Goal: Task Accomplishment & Management: Manage account settings

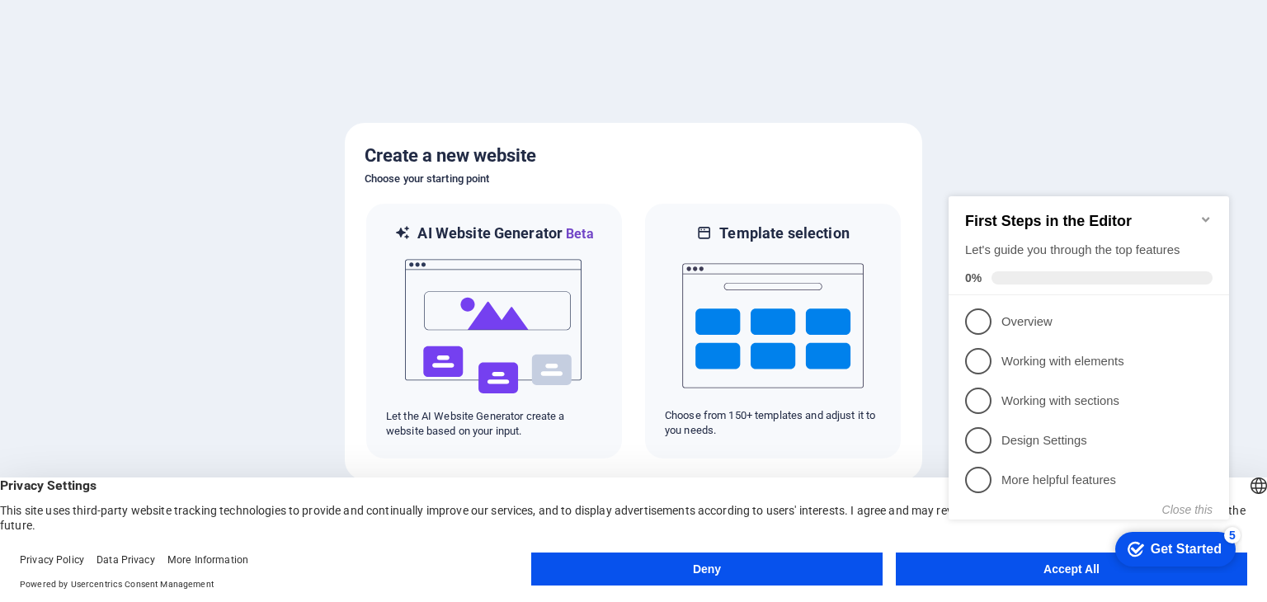
click at [960, 577] on appcues-checklist "Contextual help checklist present on screen" at bounding box center [1092, 375] width 300 height 406
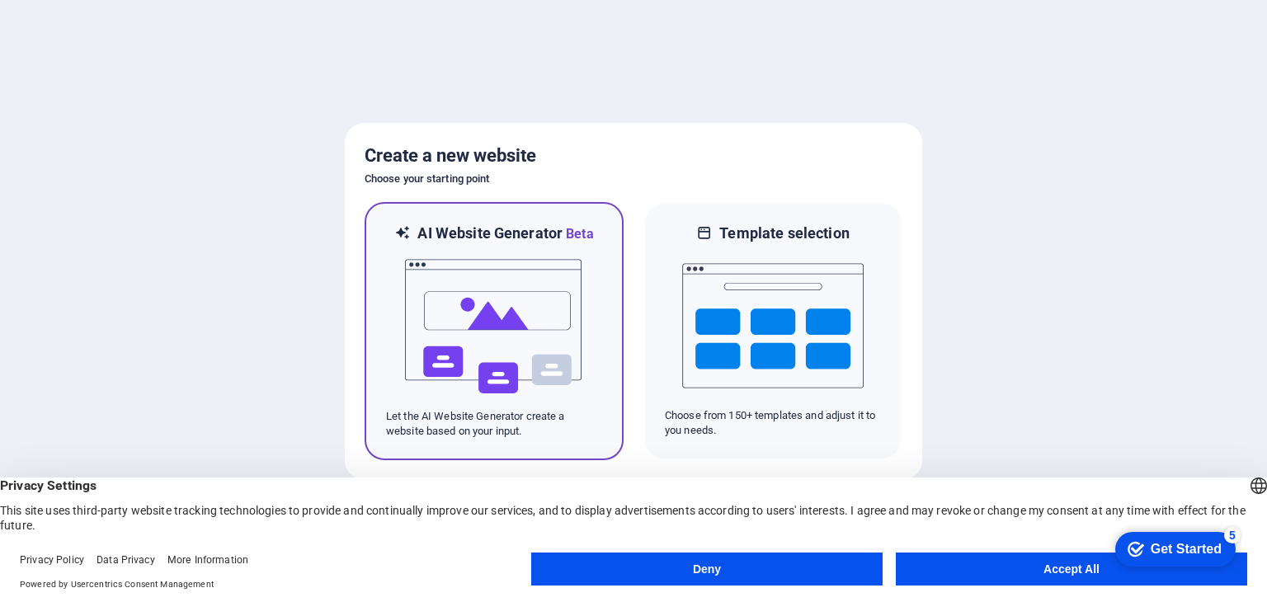
click at [434, 305] on img at bounding box center [494, 326] width 182 height 165
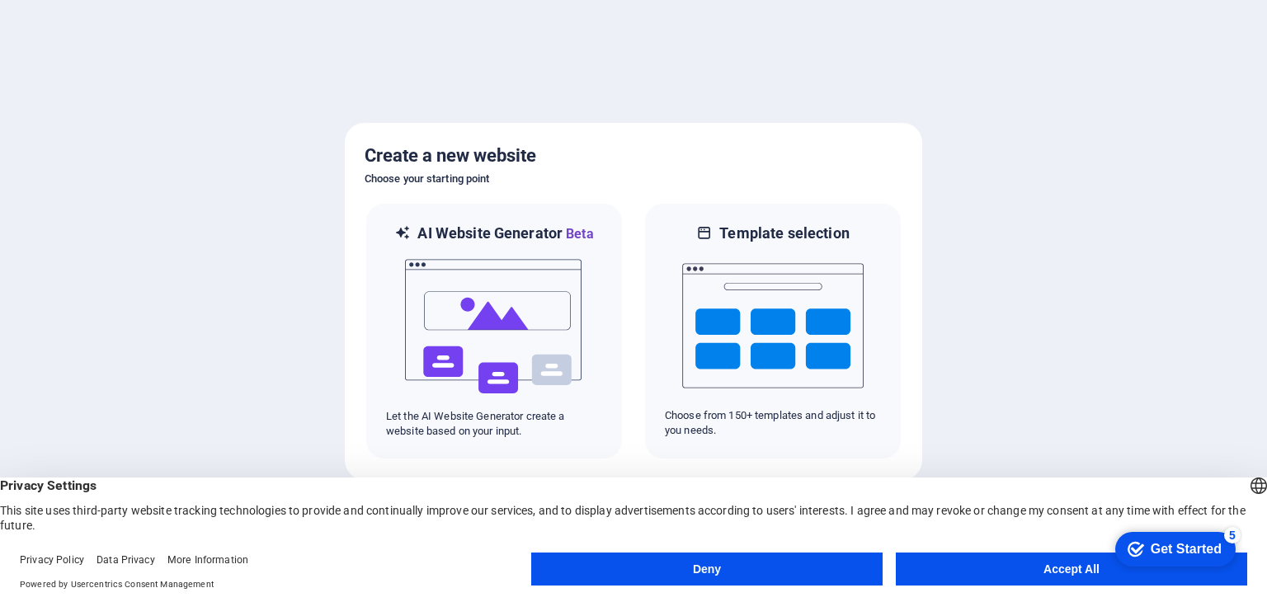
click at [1054, 572] on button "Accept All" at bounding box center [1071, 569] width 351 height 33
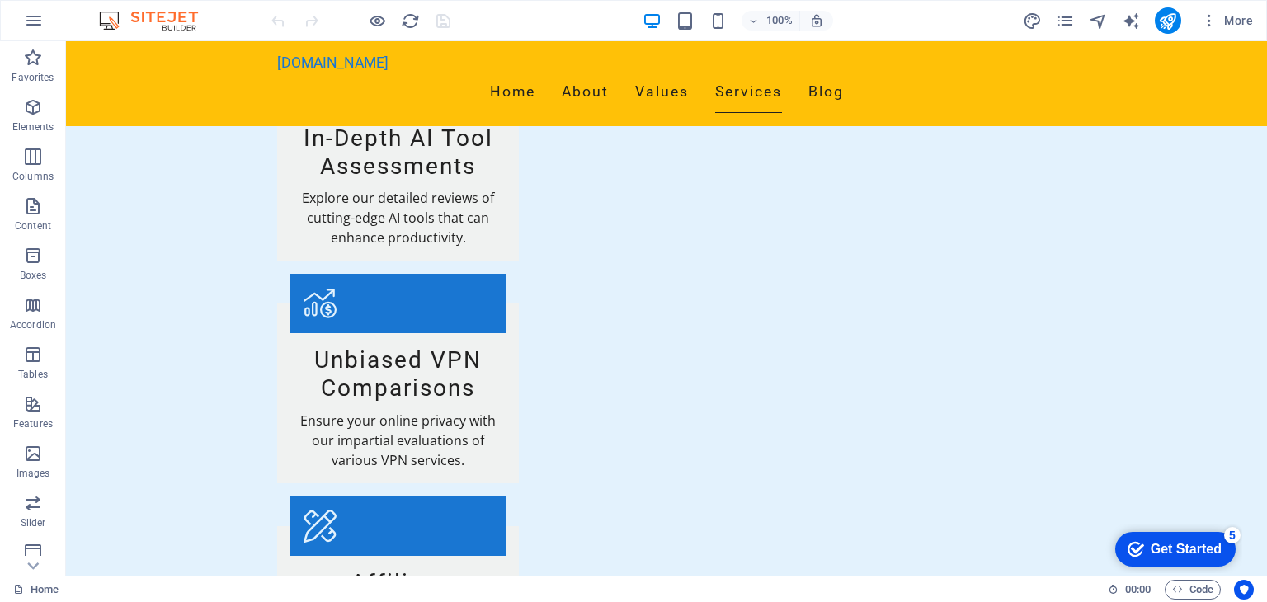
scroll to position [2695, 0]
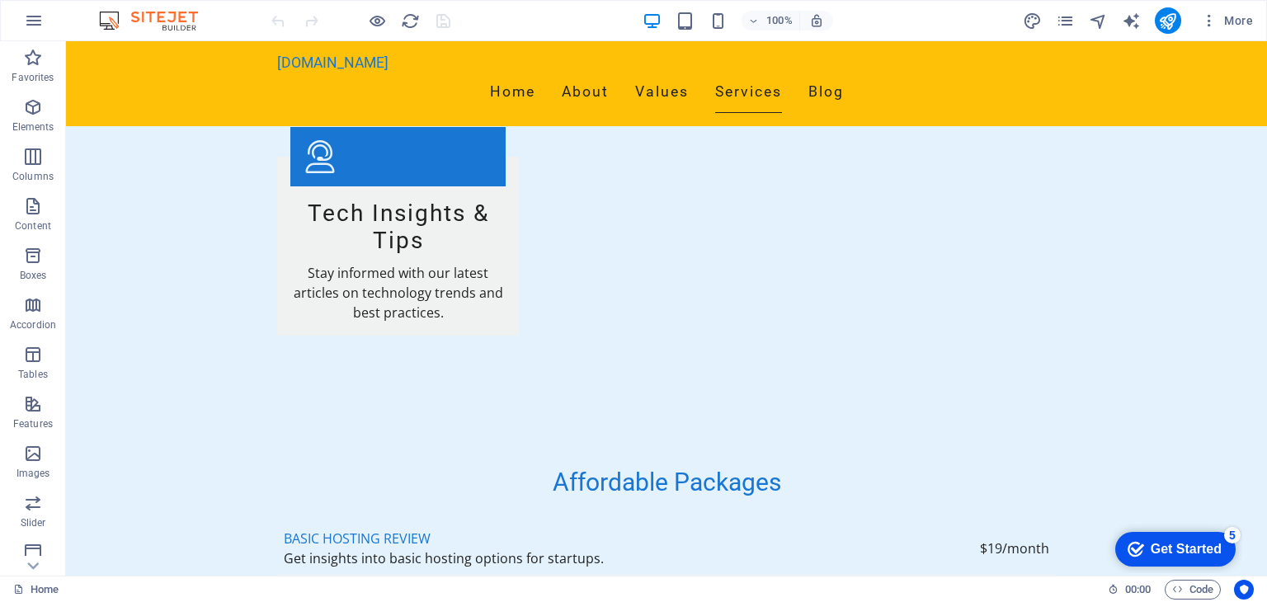
scroll to position [3619, 0]
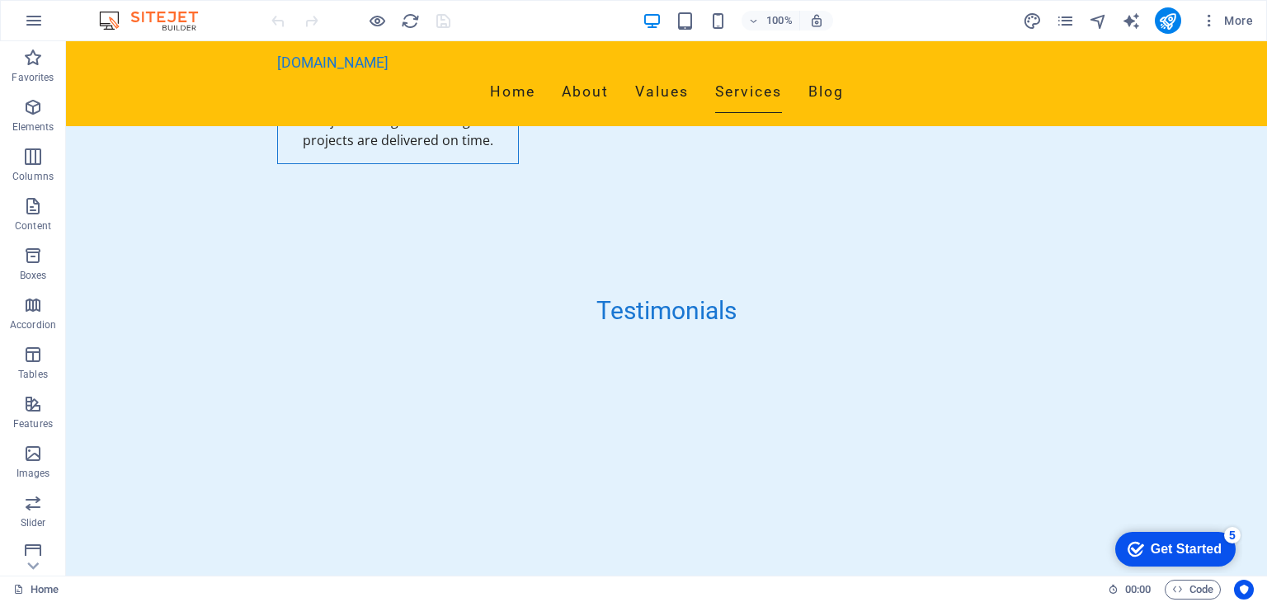
scroll to position [7614, 0]
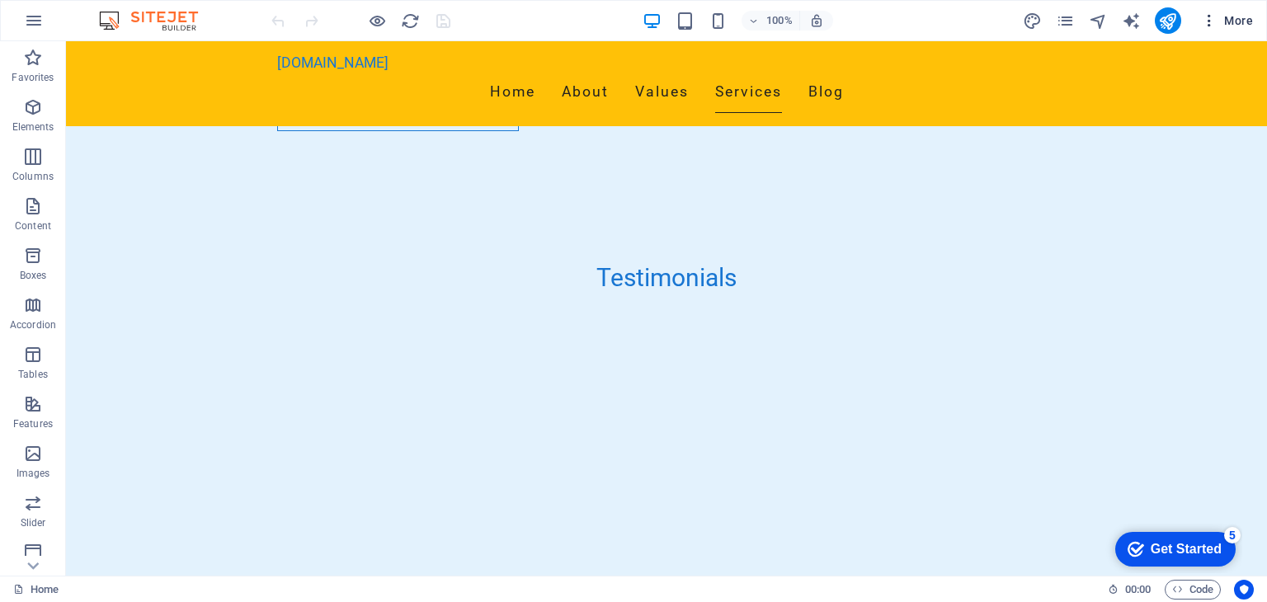
click at [0, 0] on span "More" at bounding box center [0, 0] width 0 height 0
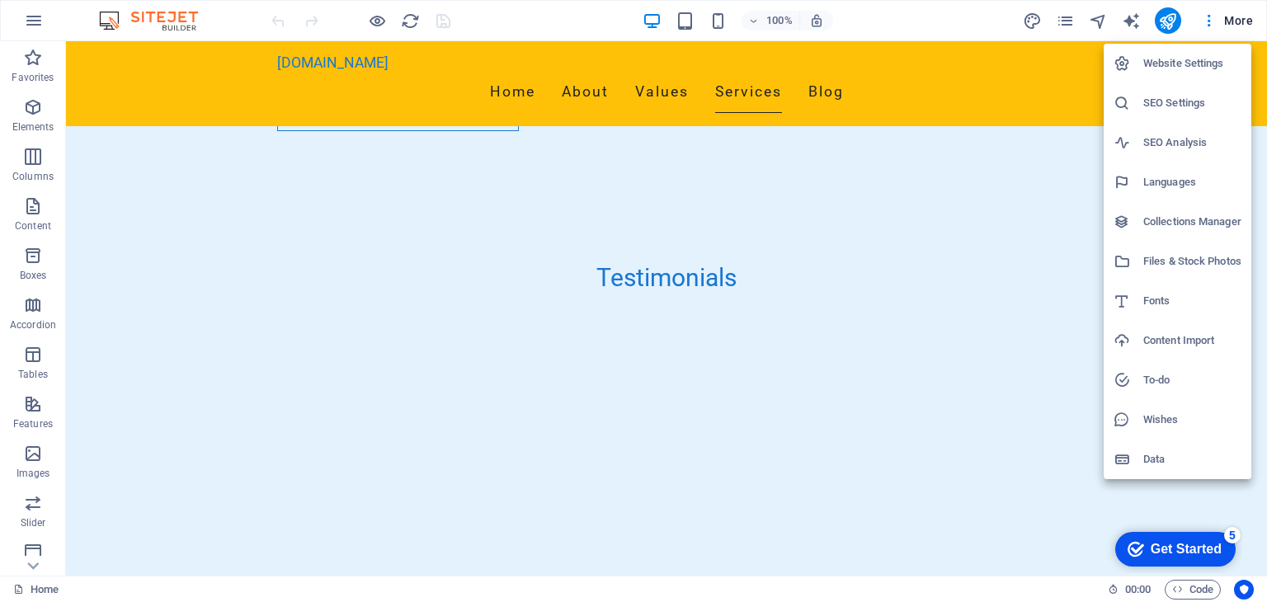
click at [987, 319] on div at bounding box center [633, 301] width 1267 height 602
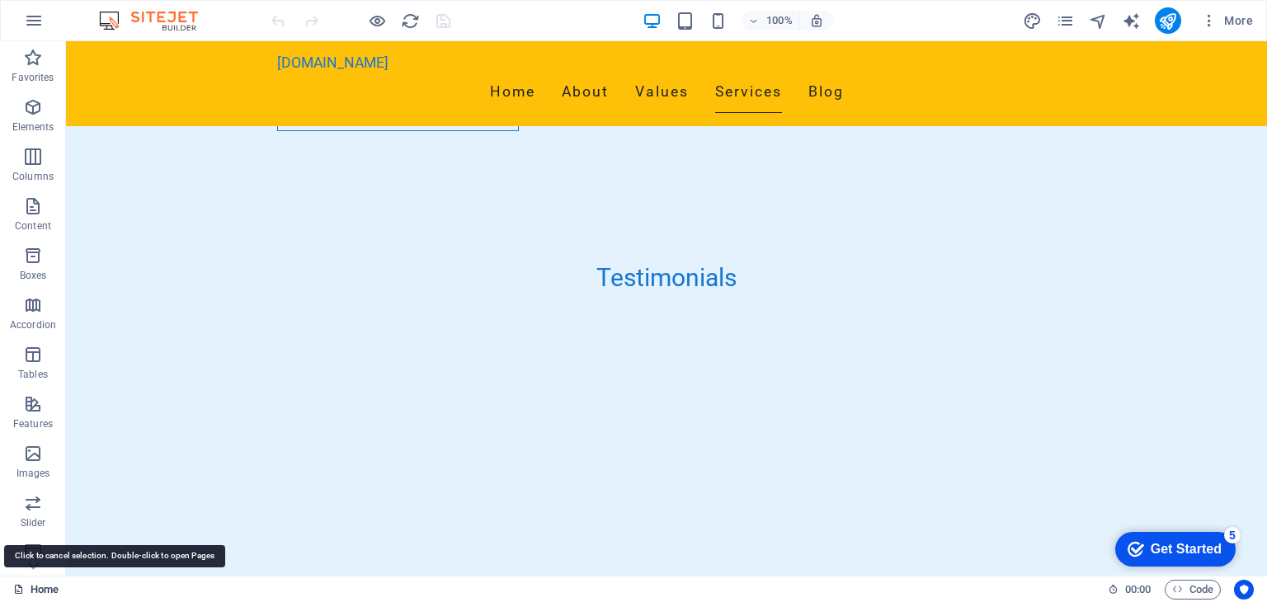
click at [42, 588] on link "Home" at bounding box center [35, 590] width 45 height 20
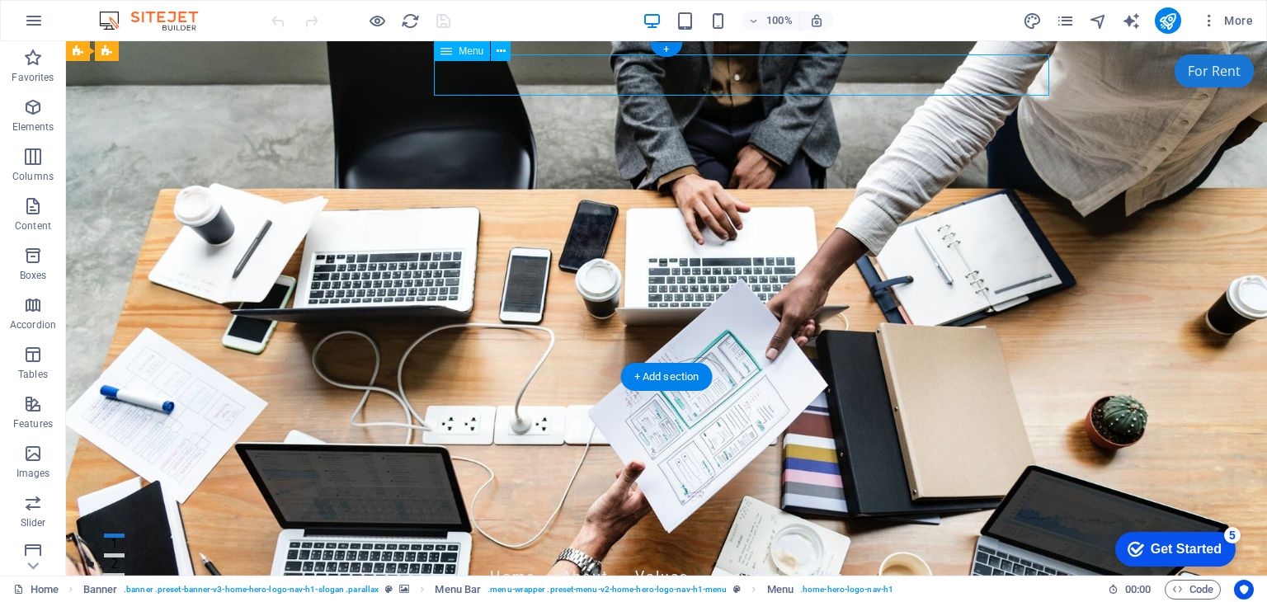
click at [582, 557] on nav "Home About Values Services Blog" at bounding box center [666, 577] width 779 height 41
click at [291, 557] on nav "Home About Values Services Blog" at bounding box center [666, 577] width 779 height 41
select select
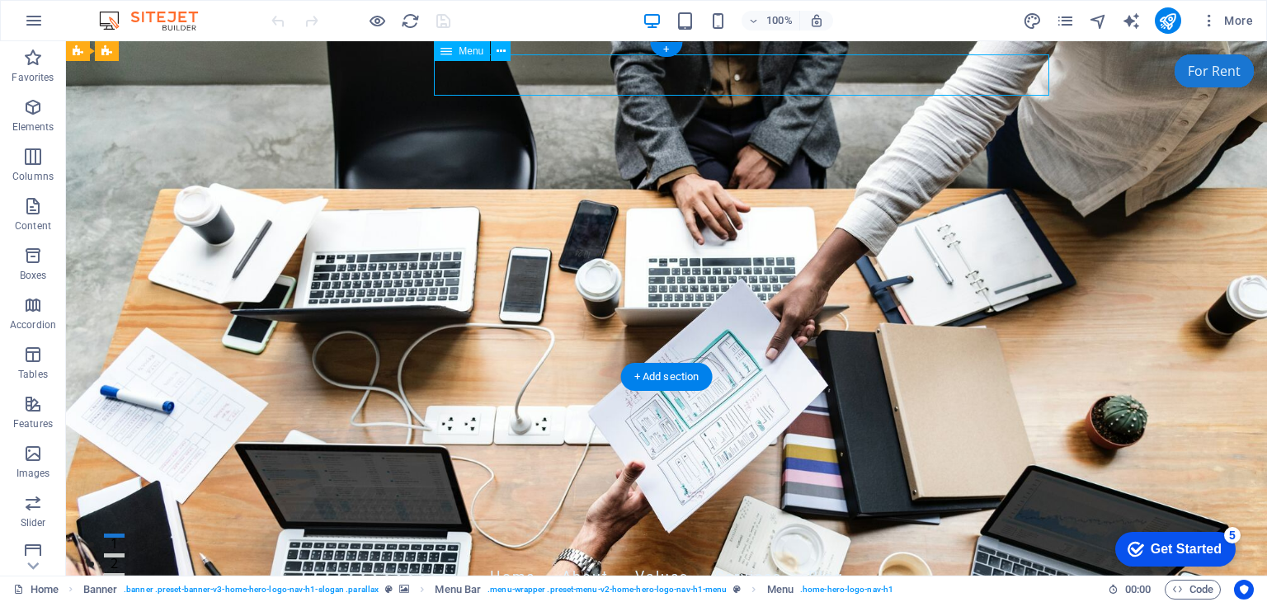
select select
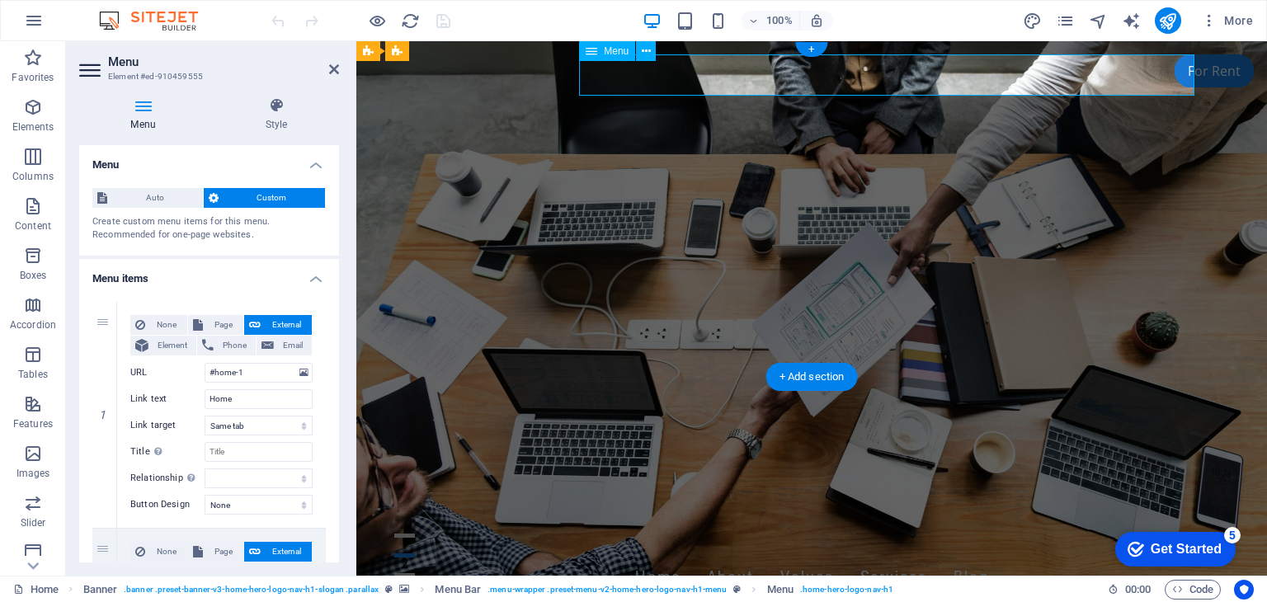
click at [749, 557] on nav "Home About Values Services Blog" at bounding box center [811, 577] width 779 height 41
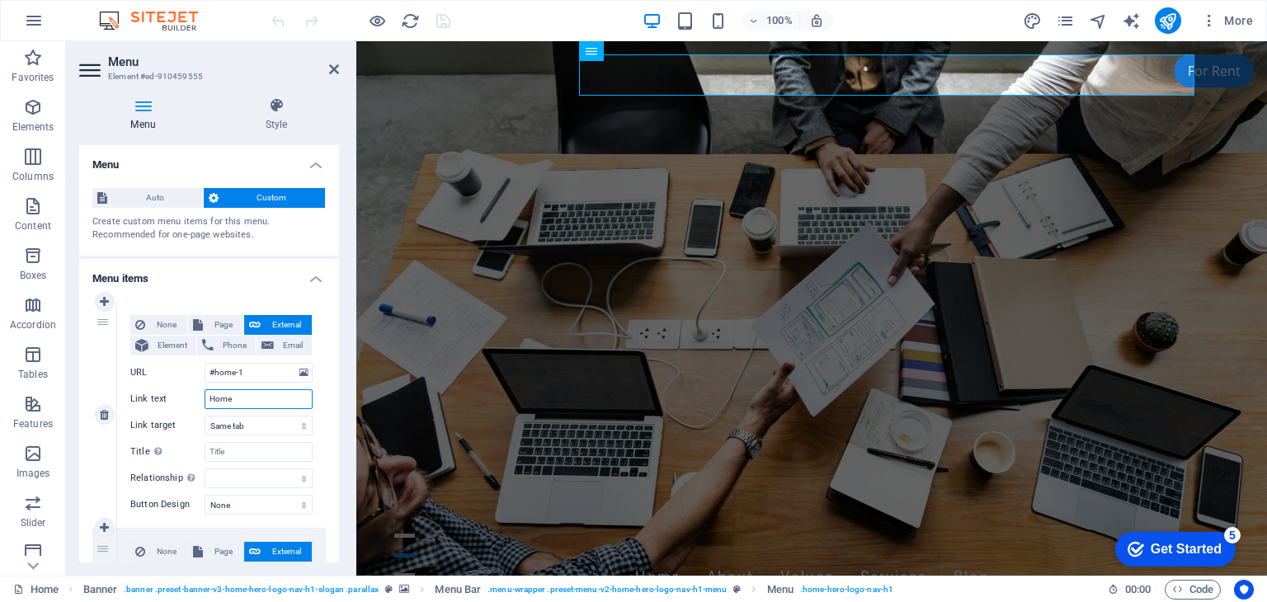
click at [243, 403] on input "Home" at bounding box center [259, 399] width 108 height 20
type input "Home\\"
select select
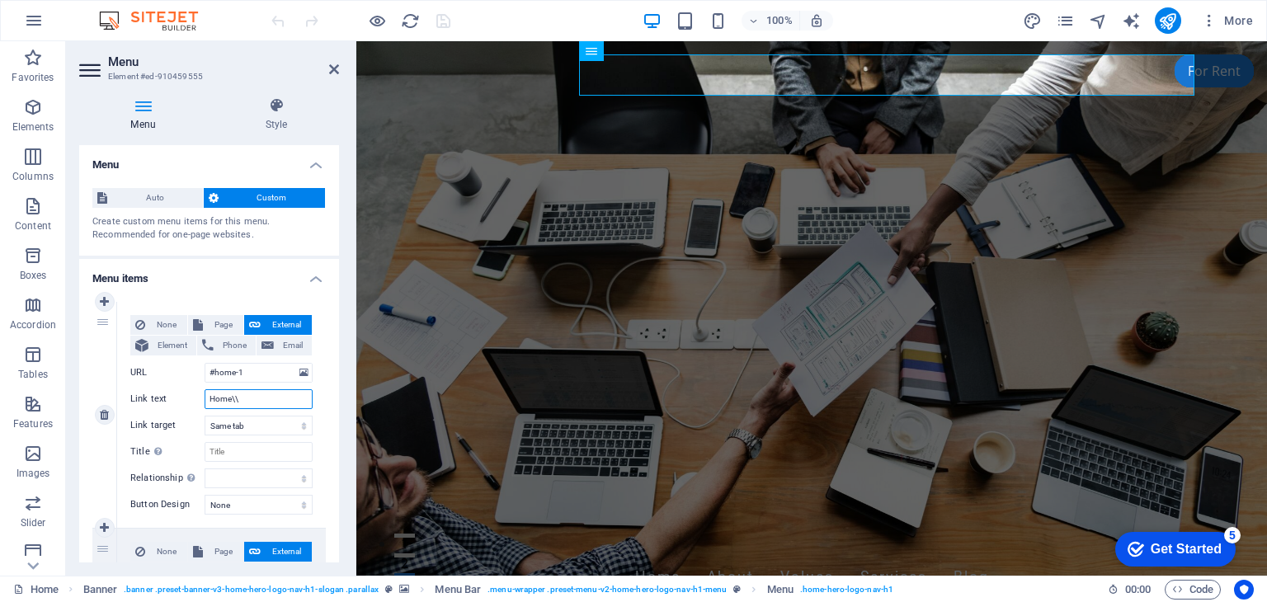
select select
type input "H"
select select
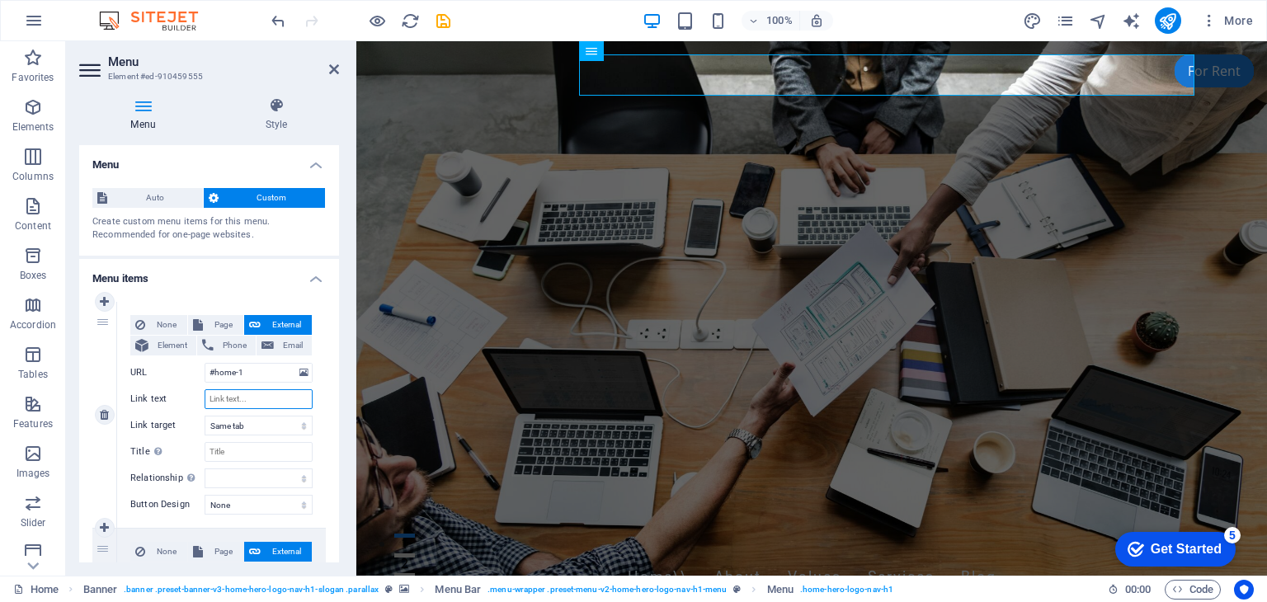
select select
type input "Ho"
select select
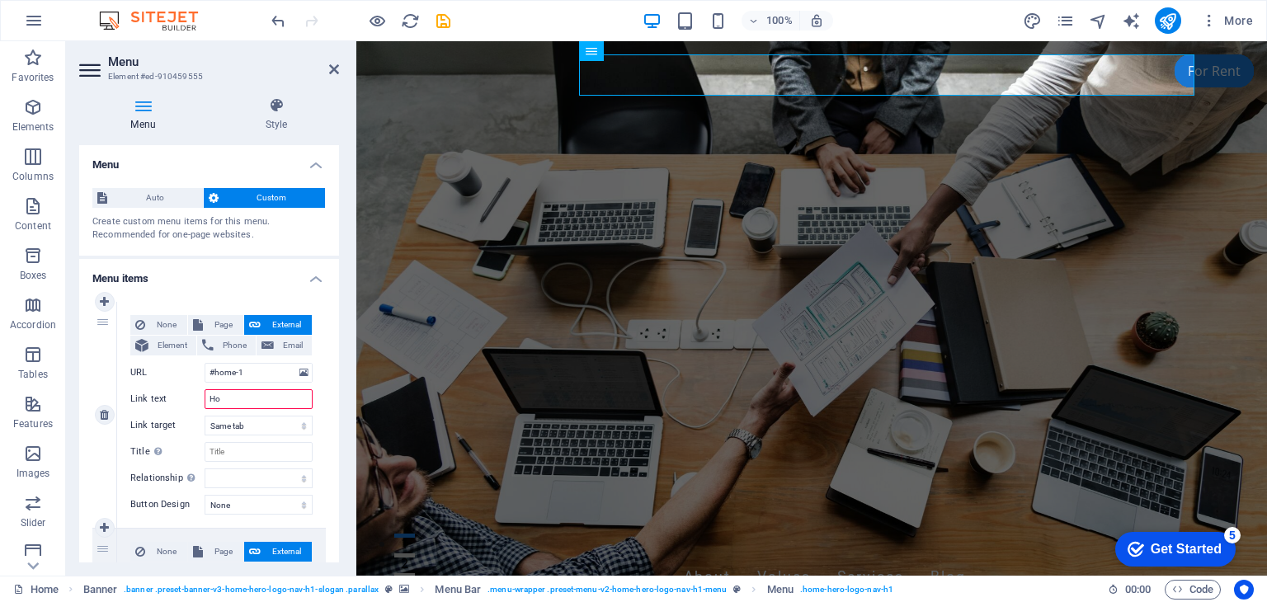
select select
type input "HOME"
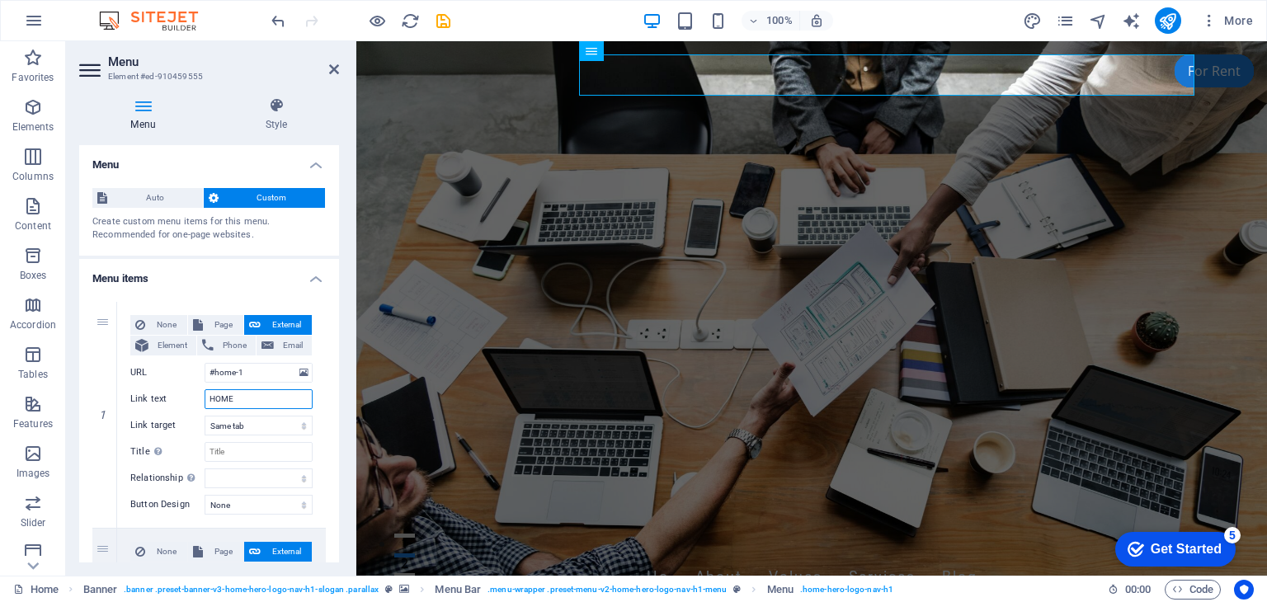
select select
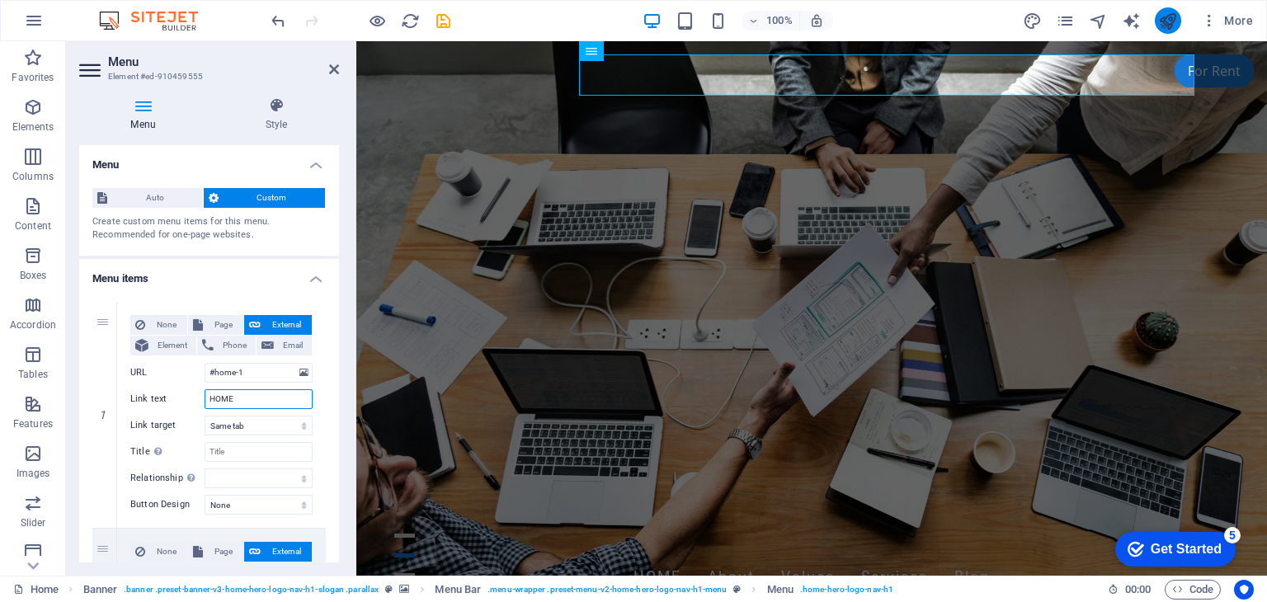
type input "HOME"
click at [1177, 21] on icon "publish" at bounding box center [1167, 21] width 19 height 19
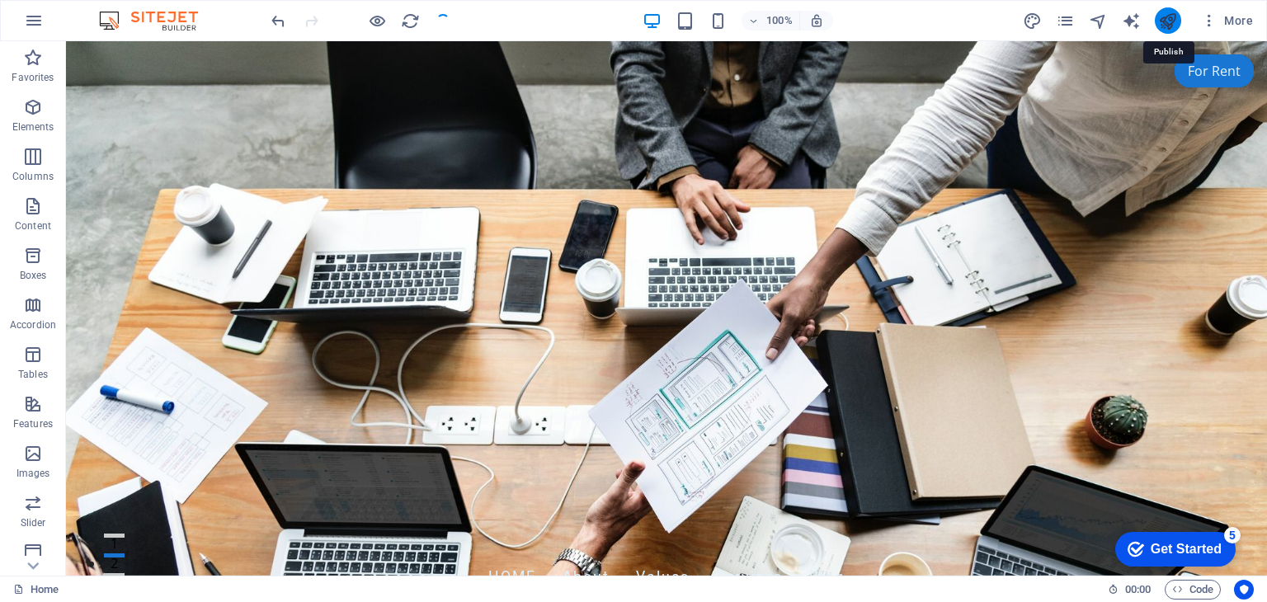
click at [1167, 24] on icon "publish" at bounding box center [1167, 21] width 19 height 19
